Goal: Task Accomplishment & Management: Use online tool/utility

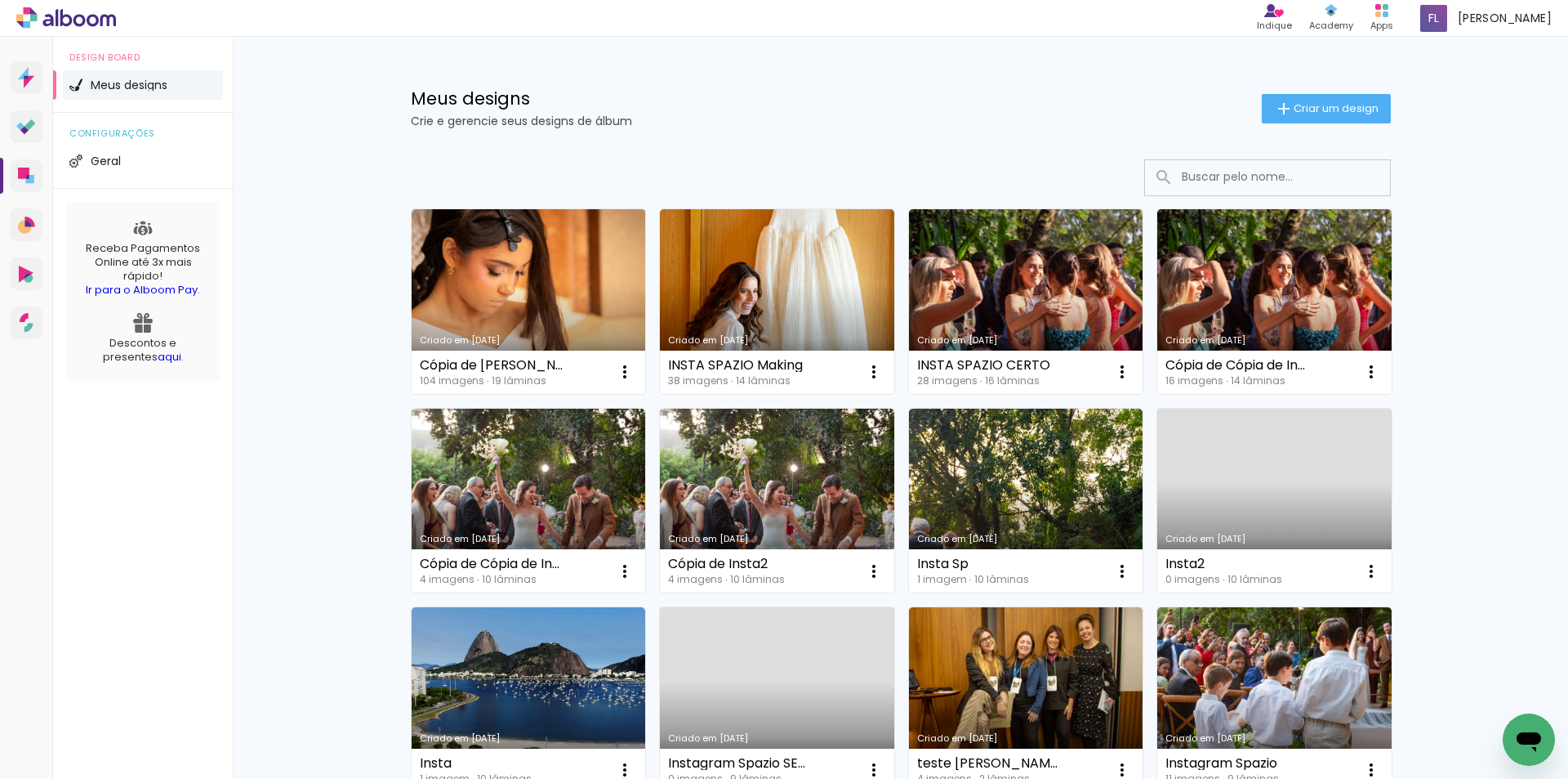
click at [468, 283] on link "Criado em [DATE]" at bounding box center [529, 301] width 235 height 185
click at [562, 265] on link "Criado em [DATE]" at bounding box center [529, 301] width 235 height 185
